Goal: Find contact information: Find contact information

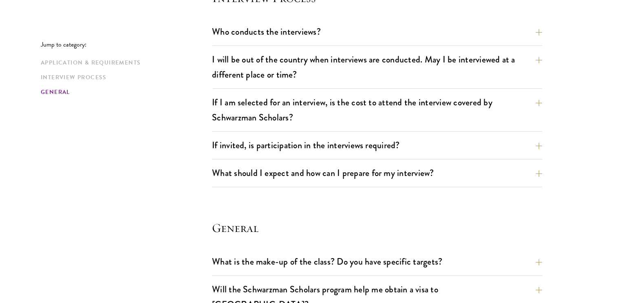
scroll to position [979, 0]
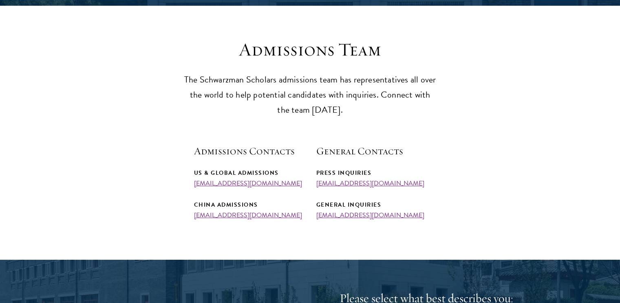
scroll to position [204, 0]
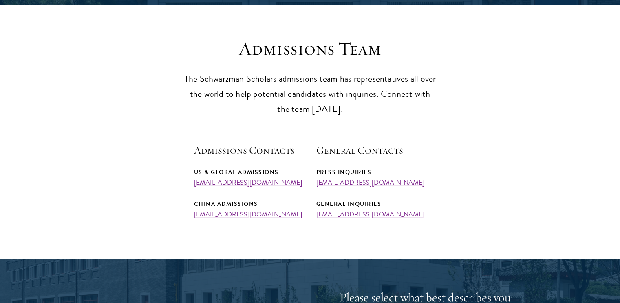
drag, startPoint x: 189, startPoint y: 183, endPoint x: 287, endPoint y: 180, distance: 97.9
click at [287, 180] on section "Admissions Team The Schwarzman Scholars admissions team has representatives all…" at bounding box center [310, 128] width 620 height 180
copy link "admissions@schwarzmanscholars.org"
